Goal: Task Accomplishment & Management: Use online tool/utility

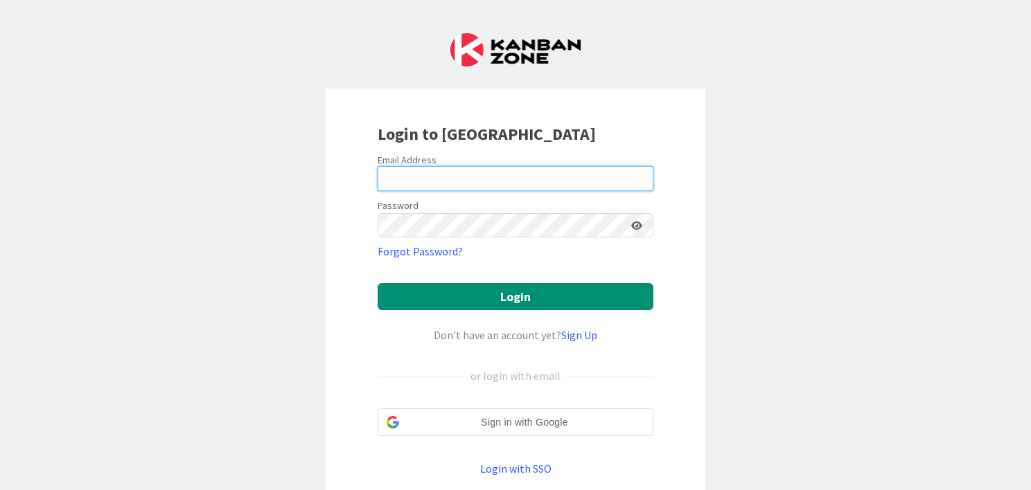
type input "[PERSON_NAME][EMAIL_ADDRESS][DOMAIN_NAME]"
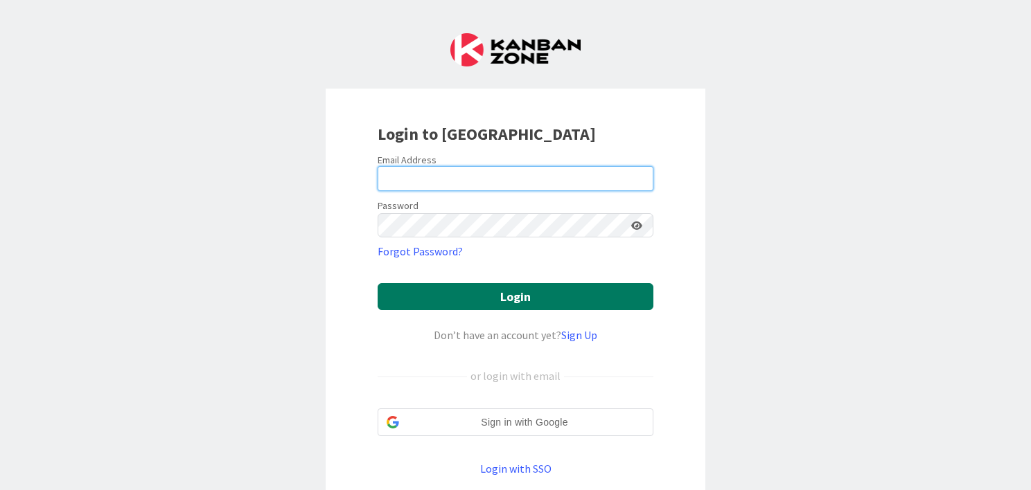
type input "[PERSON_NAME][EMAIL_ADDRESS][DOMAIN_NAME]"
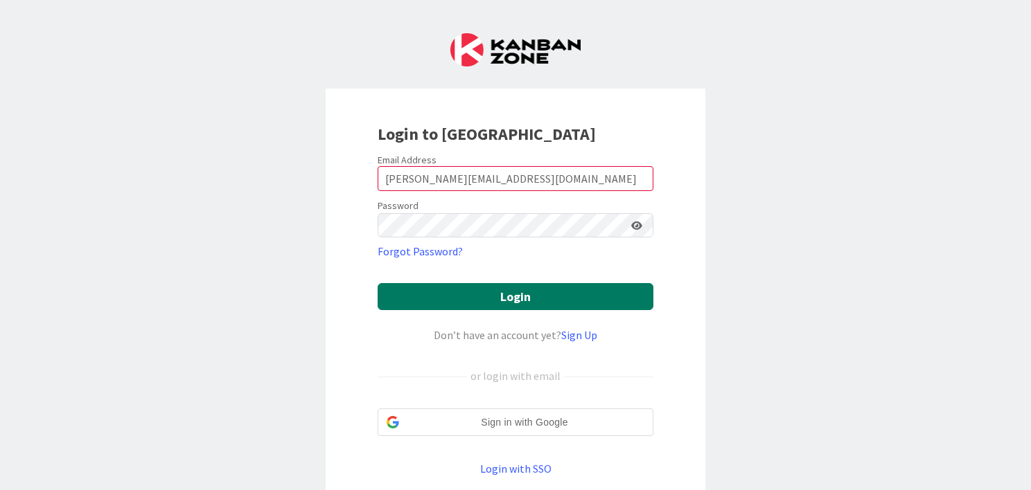
click at [400, 297] on button "Login" at bounding box center [515, 296] width 276 height 27
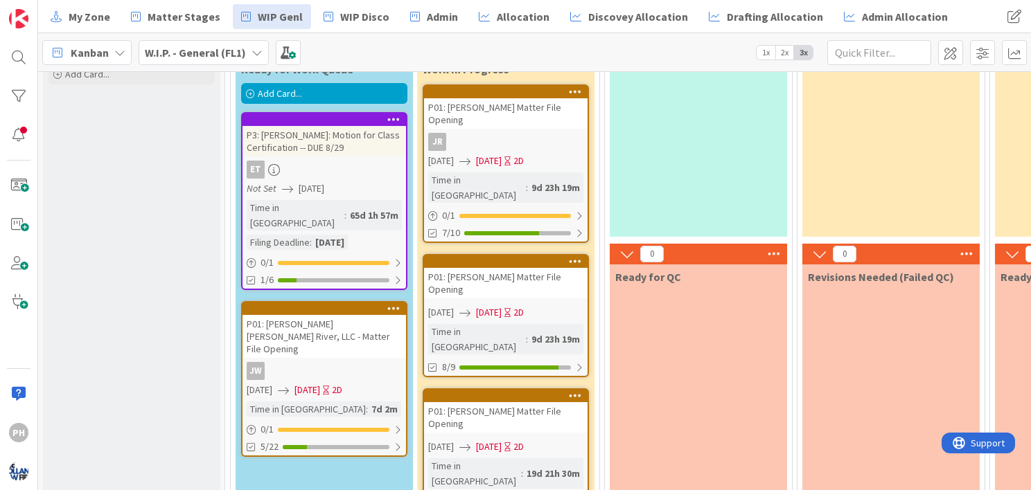
scroll to position [150, 0]
